Goal: Task Accomplishment & Management: Use online tool/utility

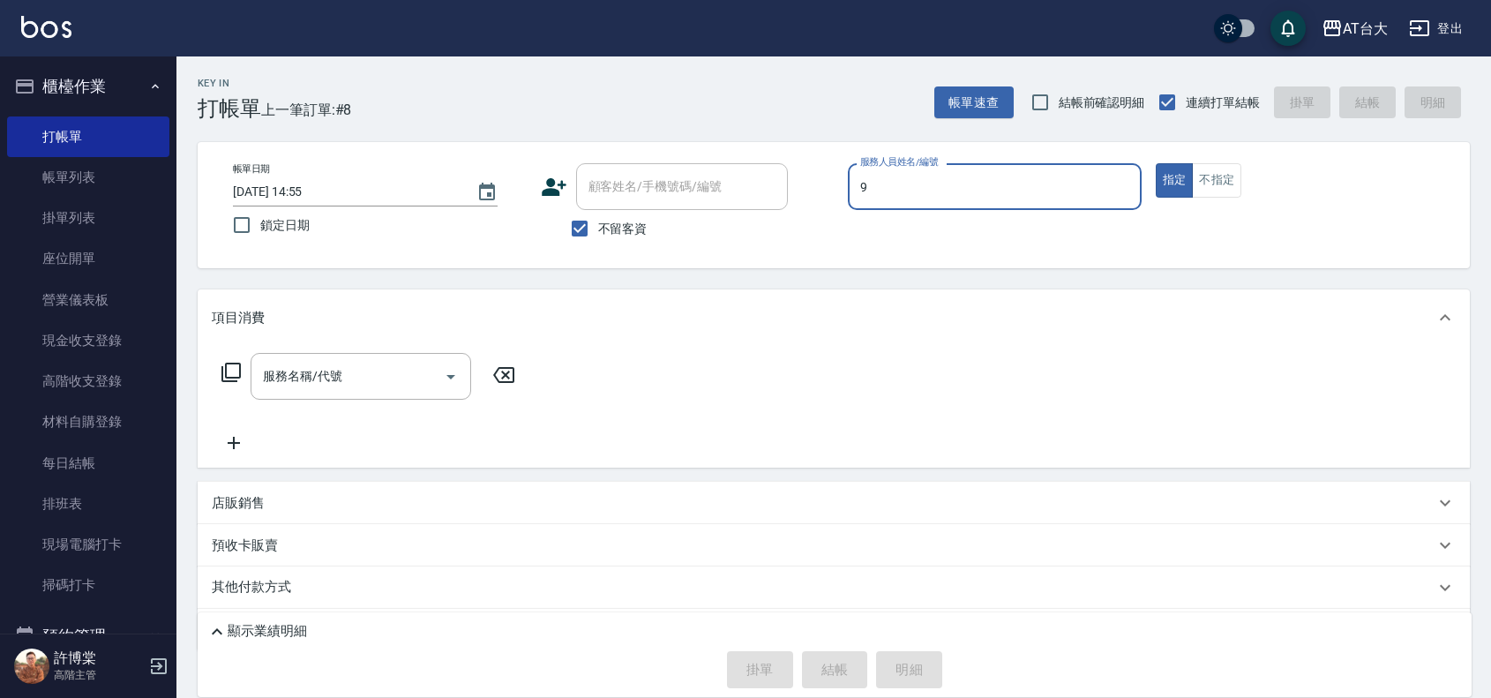
type input "Winni-9"
type button "true"
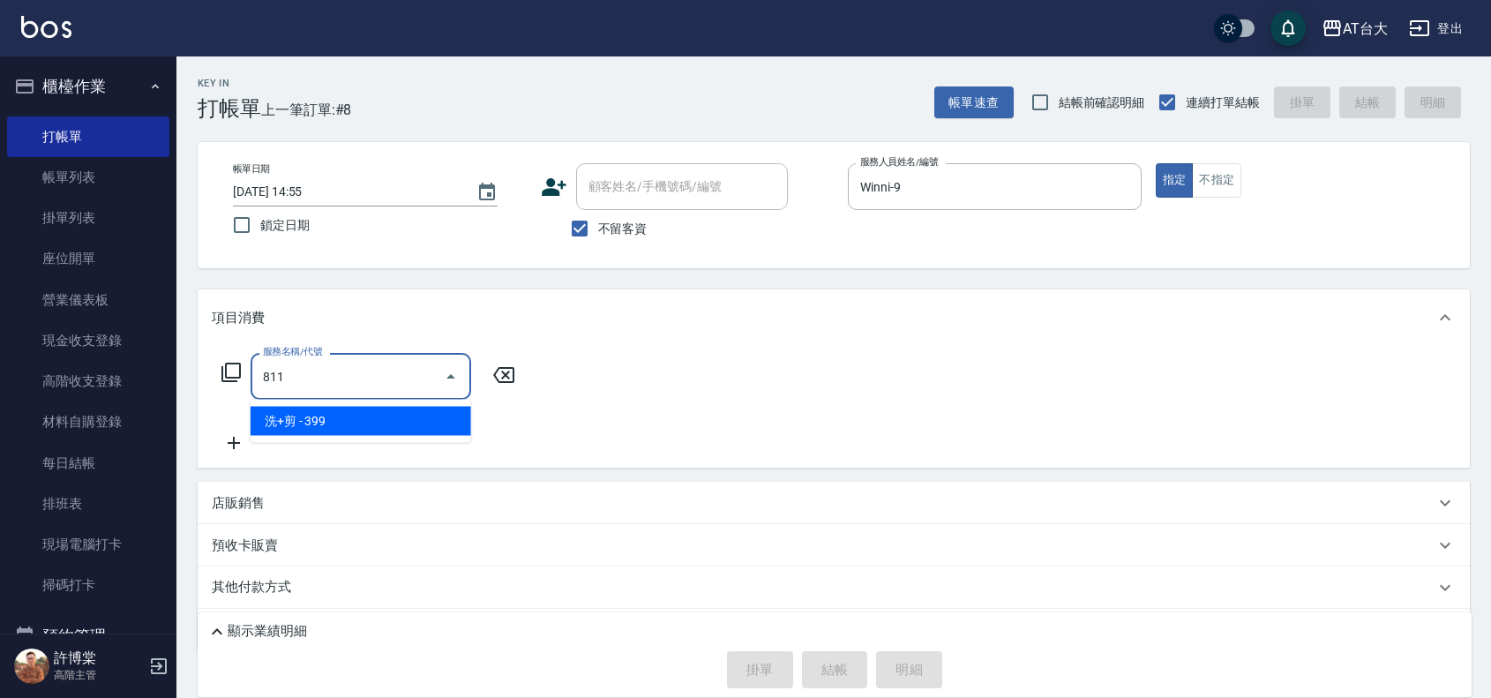
type input "洗+剪(811)"
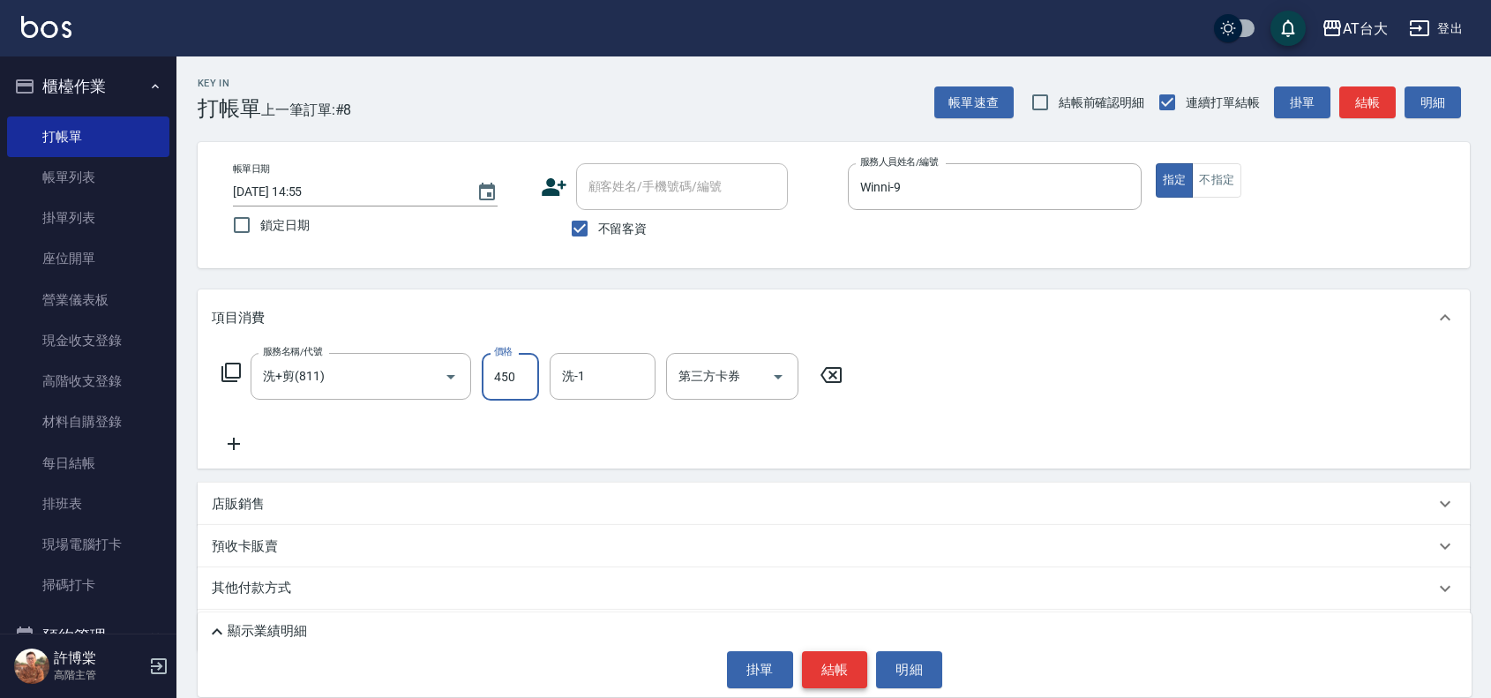
type input "450"
click at [816, 677] on button "結帳" at bounding box center [835, 669] width 66 height 37
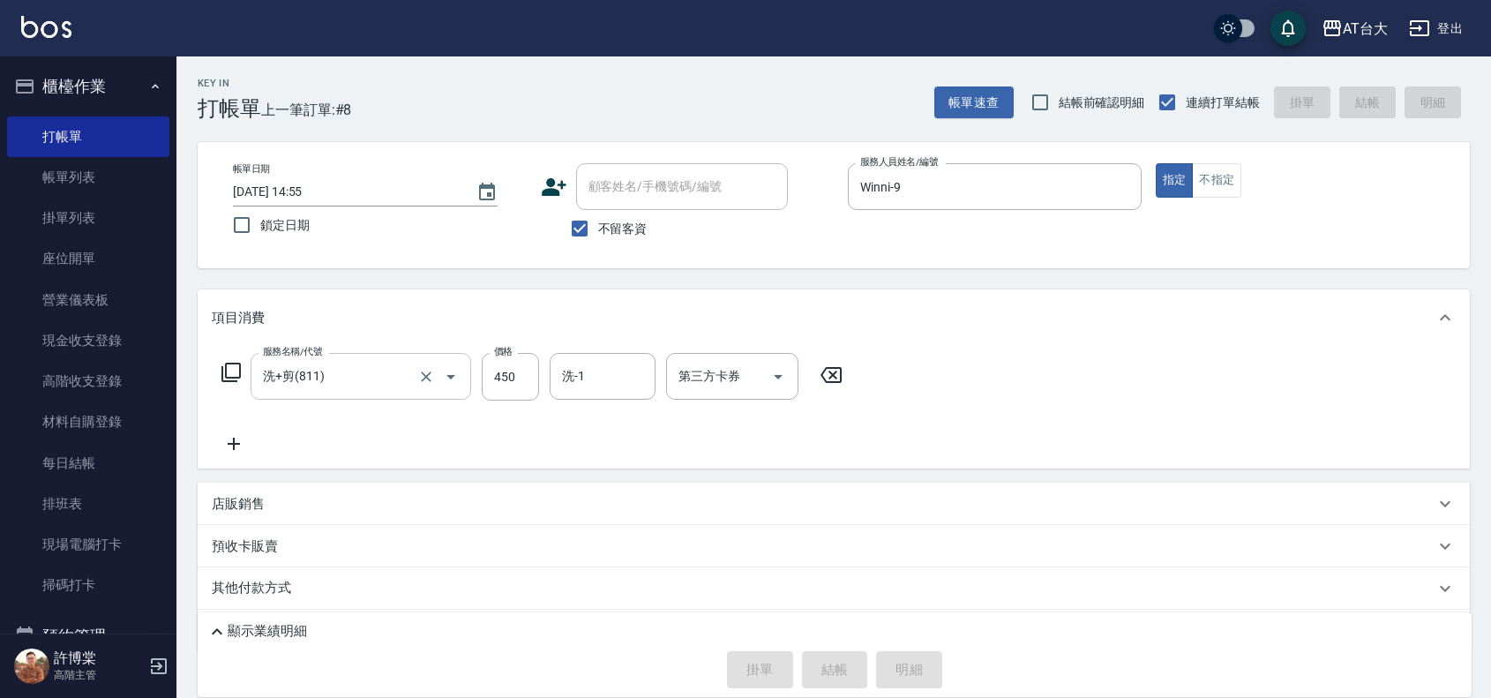
type input "[DATE] 15:32"
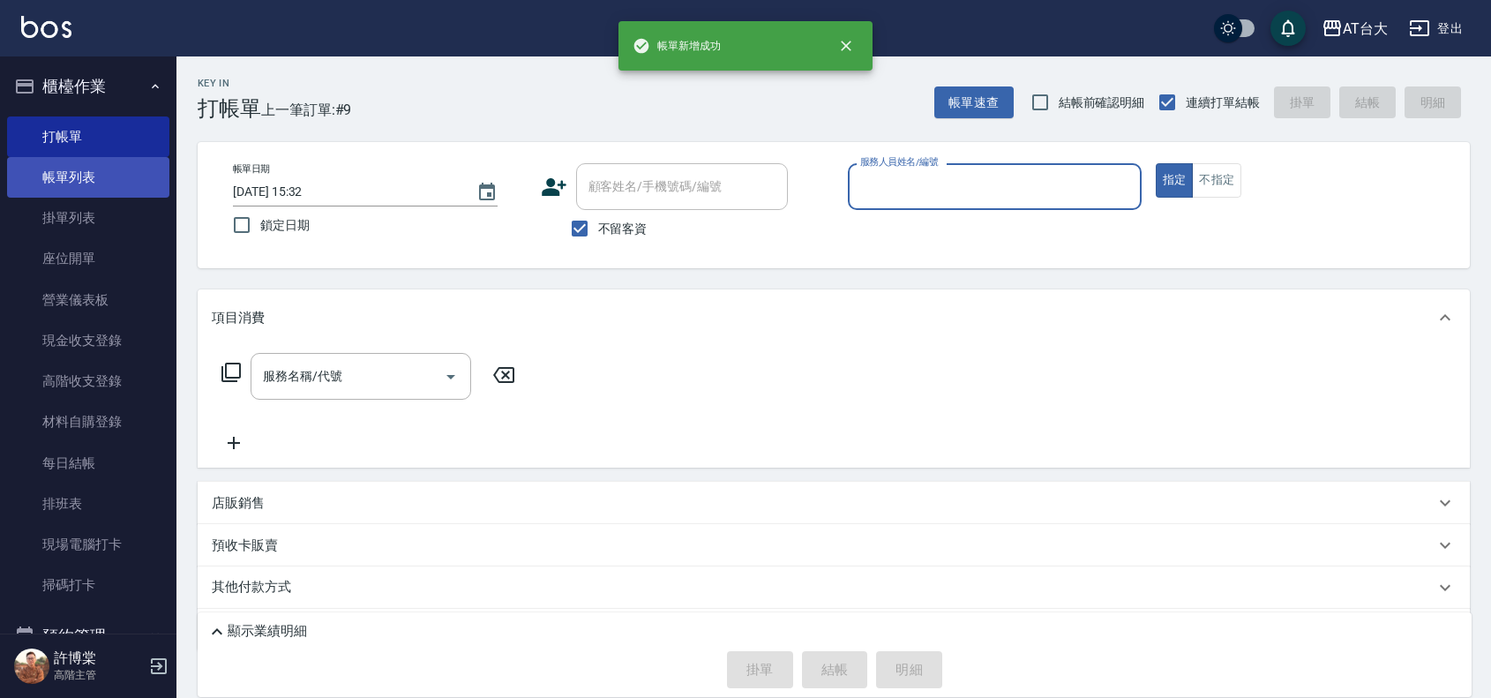
click at [33, 173] on link "帳單列表" at bounding box center [88, 177] width 162 height 41
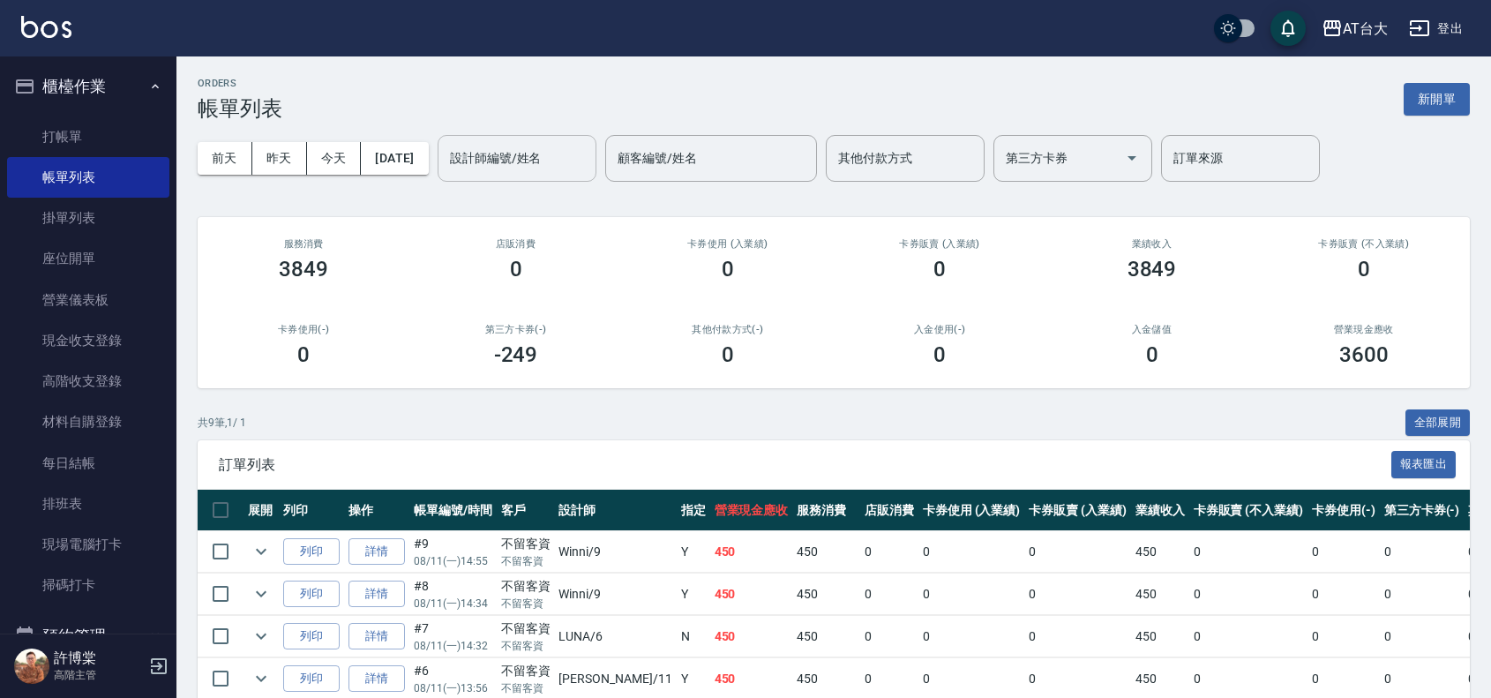
click at [562, 155] on input "設計師編號/姓名" at bounding box center [517, 158] width 143 height 31
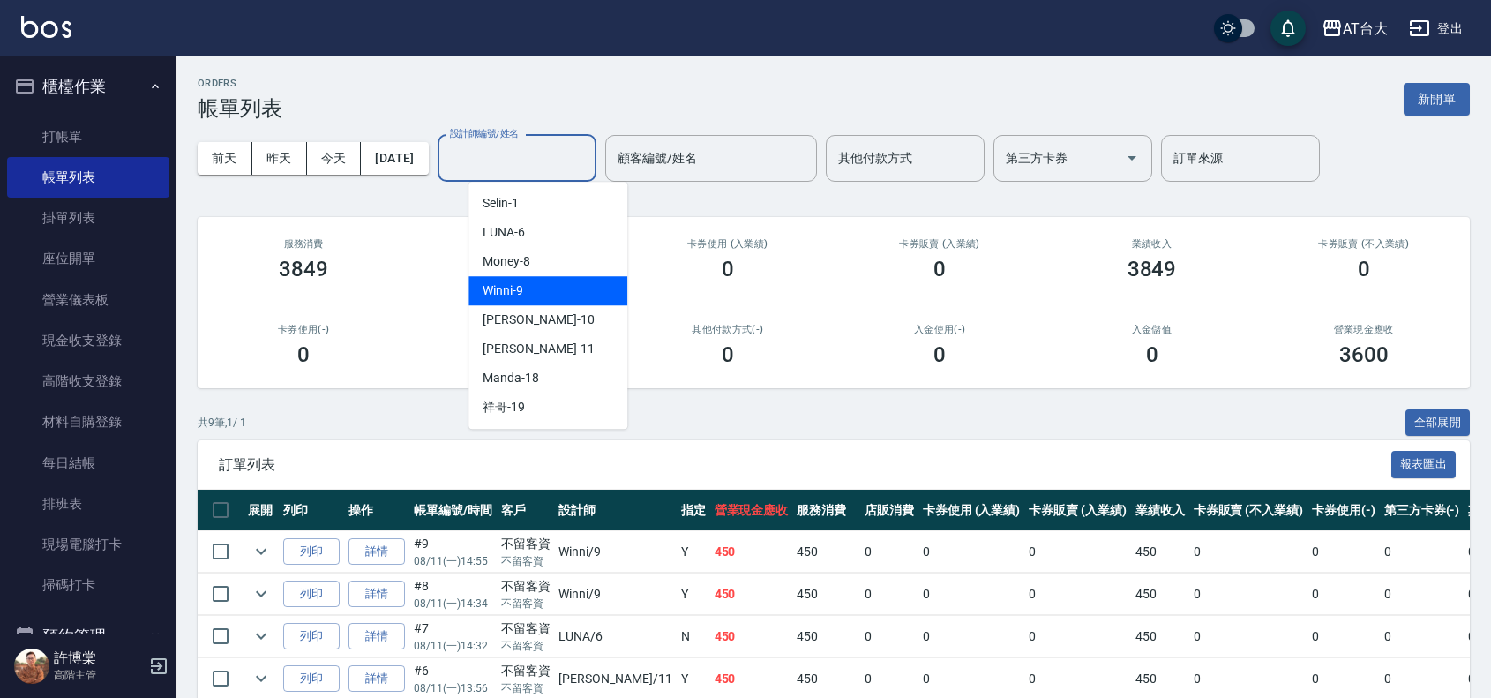
click at [600, 289] on div "Winni -9" at bounding box center [548, 290] width 159 height 29
type input "Winni-9"
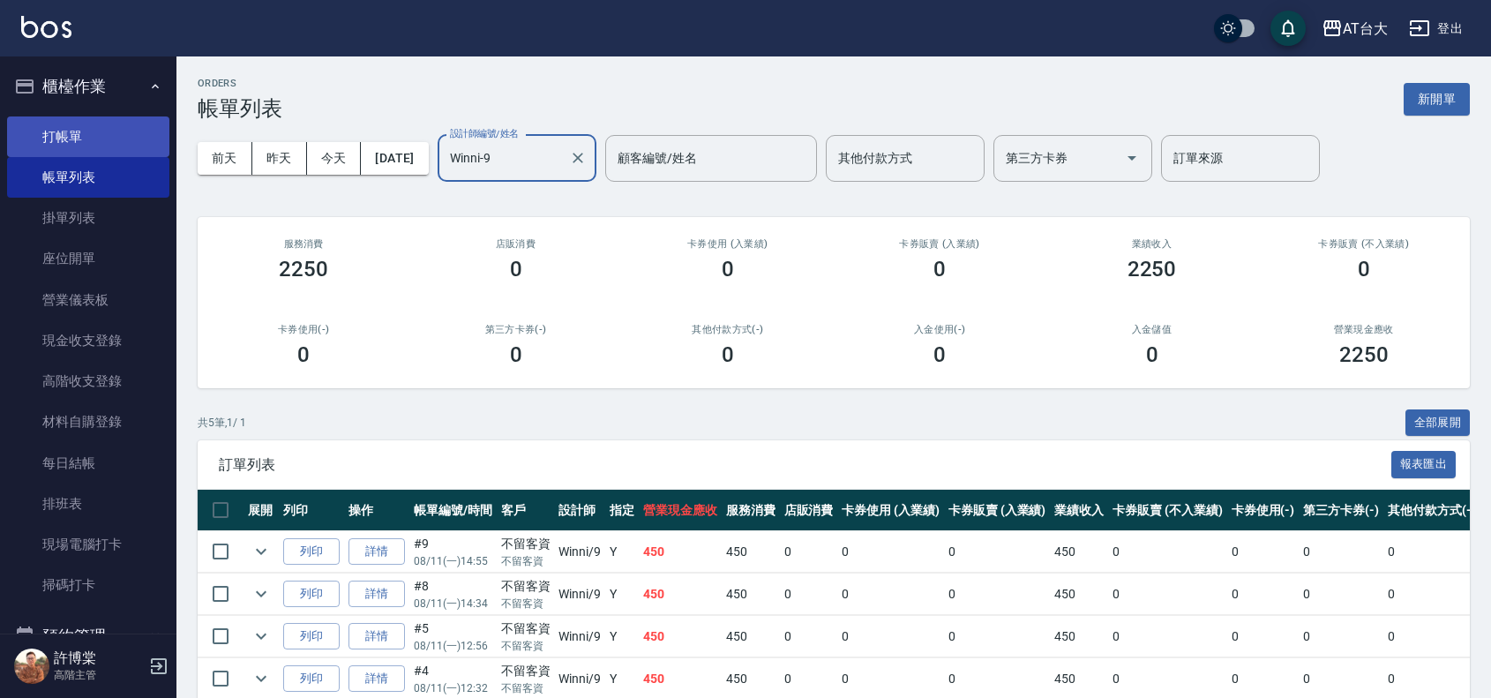
click at [75, 129] on link "打帳單" at bounding box center [88, 136] width 162 height 41
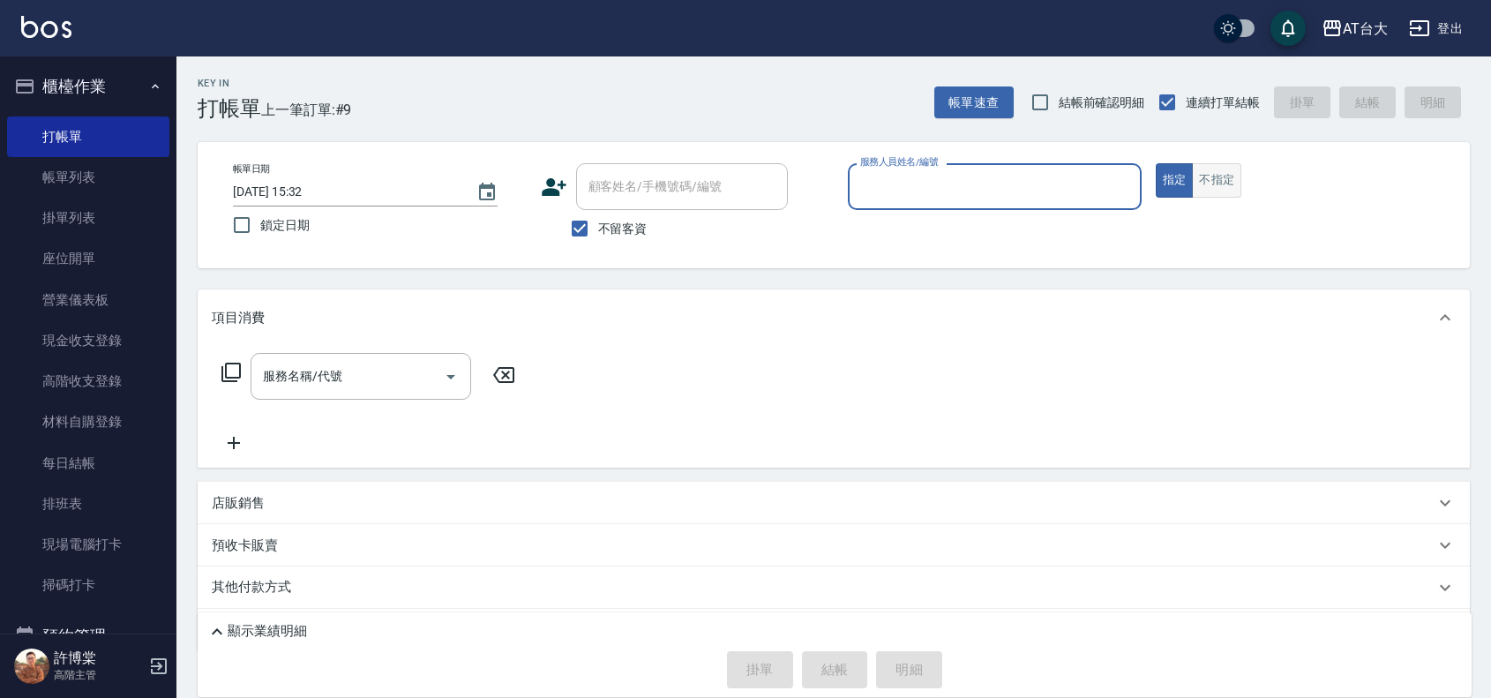
click at [1225, 172] on button "不指定" at bounding box center [1216, 180] width 49 height 34
